Goal: Use online tool/utility: Use online tool/utility

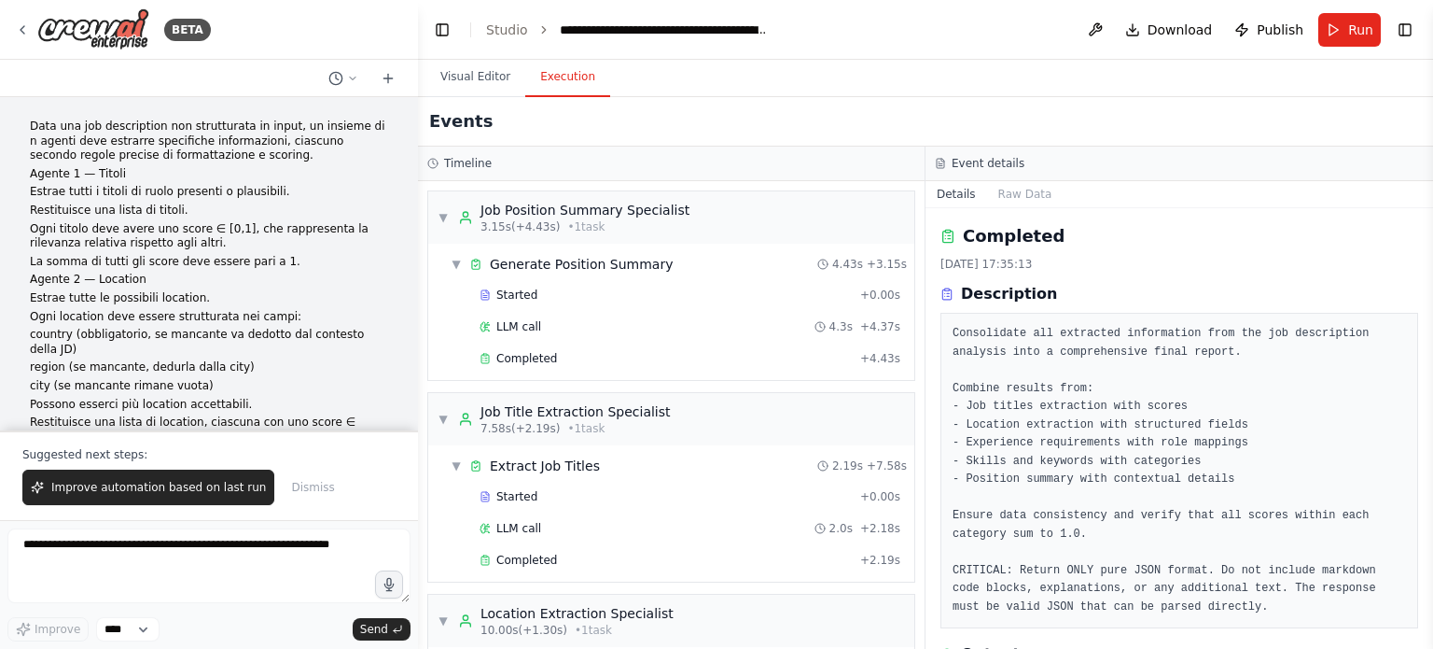
scroll to position [768, 0]
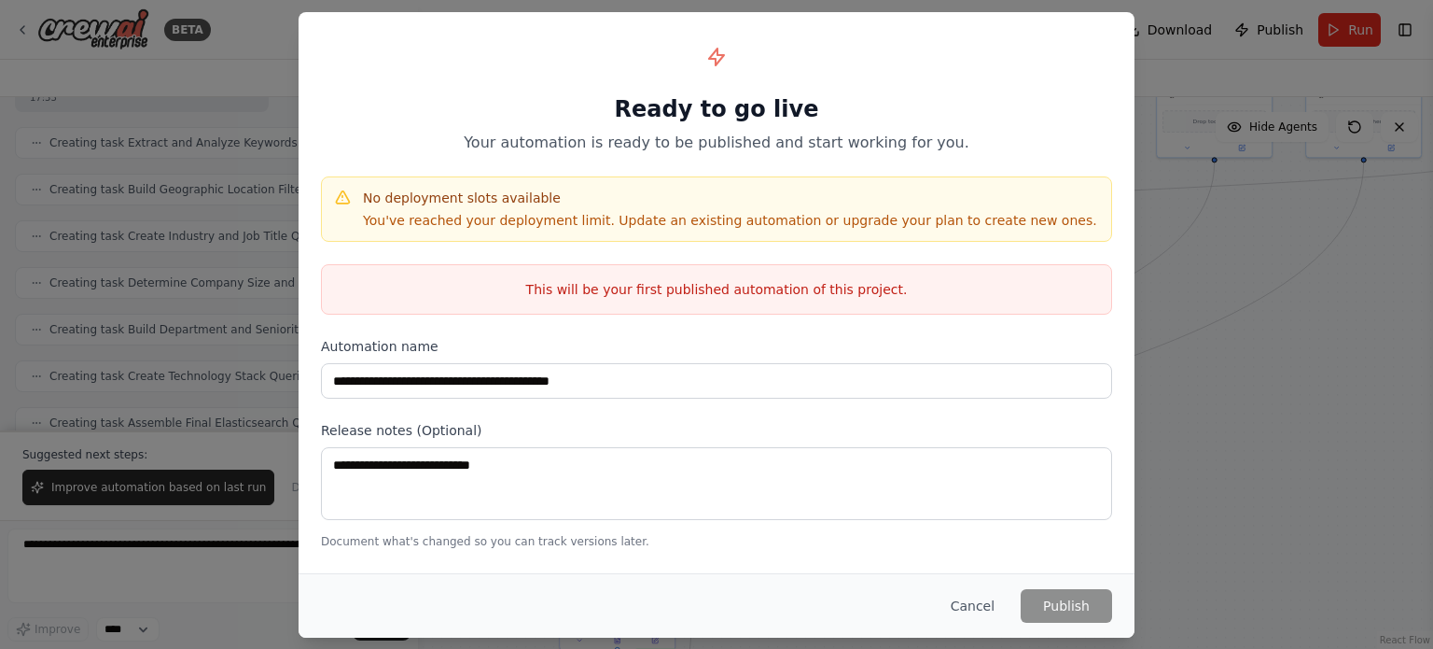
click at [184, 190] on div "**********" at bounding box center [716, 324] width 1433 height 649
click at [987, 600] on button "Cancel" at bounding box center [973, 606] width 74 height 34
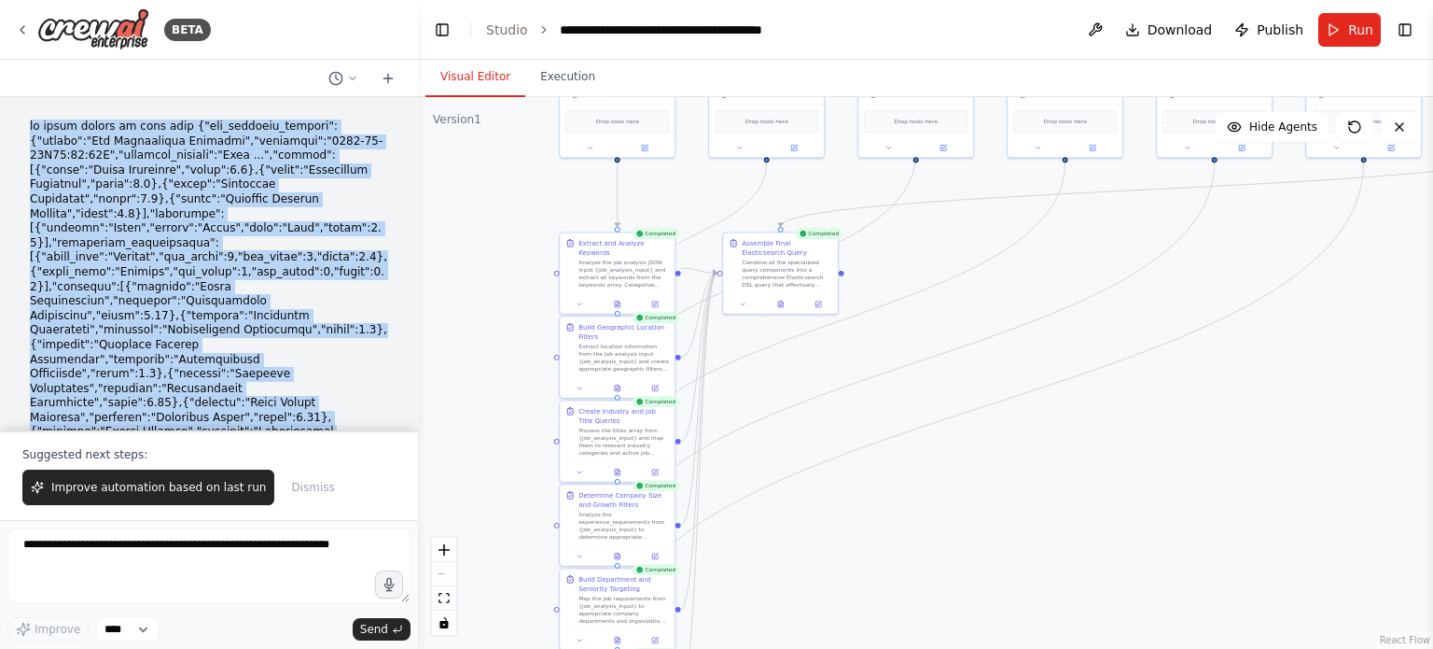
drag, startPoint x: 54, startPoint y: 217, endPoint x: 26, endPoint y: 121, distance: 100.1
copy div "in input ricevi un json cosi {"job_analysis_summary":{"source":"Job Description…"
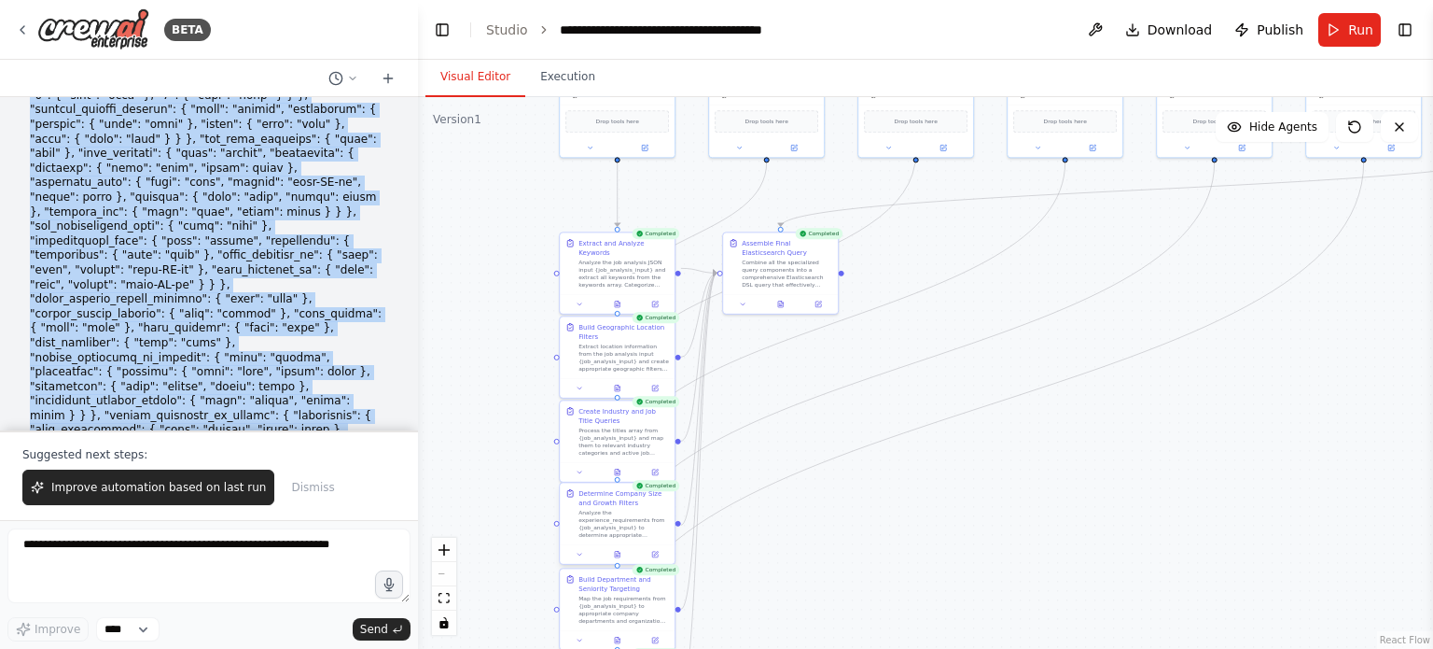
scroll to position [3266, 0]
